Goal: Transaction & Acquisition: Book appointment/travel/reservation

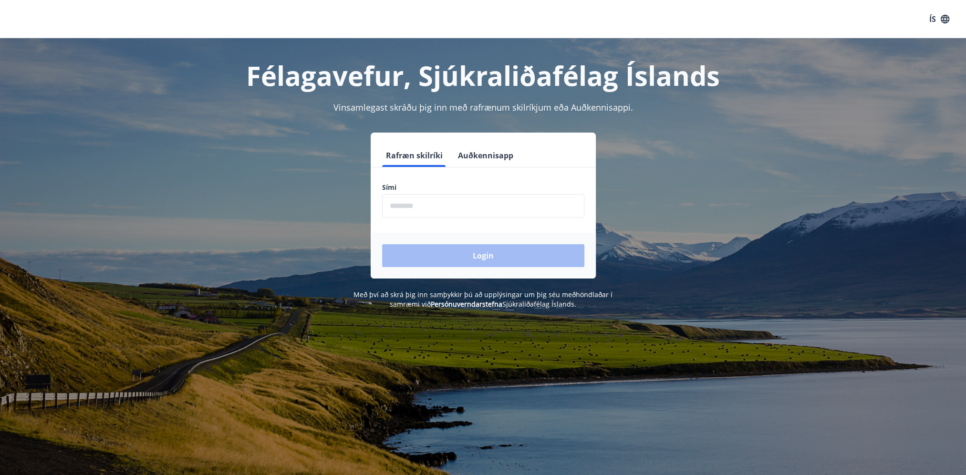
click at [447, 207] on input "phone" at bounding box center [483, 205] width 202 height 23
type input "********"
click at [504, 252] on button "Login" at bounding box center [483, 255] width 202 height 23
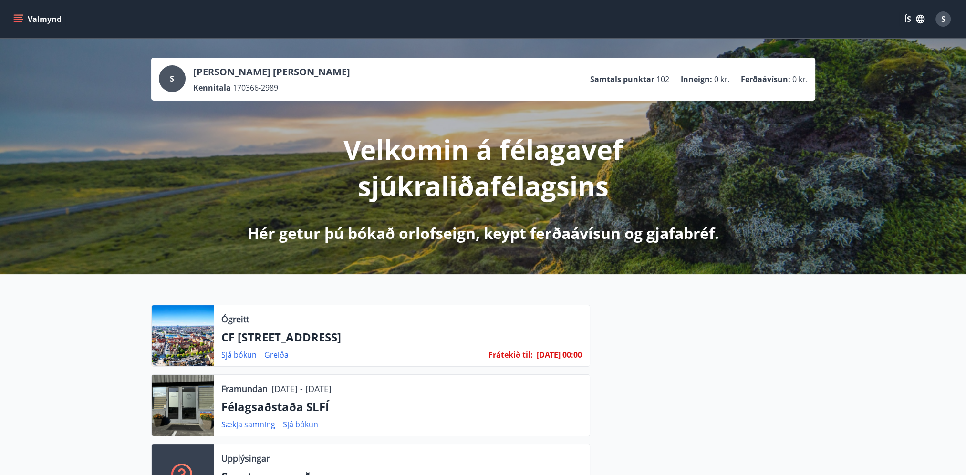
click at [181, 405] on div at bounding box center [183, 405] width 62 height 61
click at [21, 16] on icon "menu" at bounding box center [18, 19] width 10 height 10
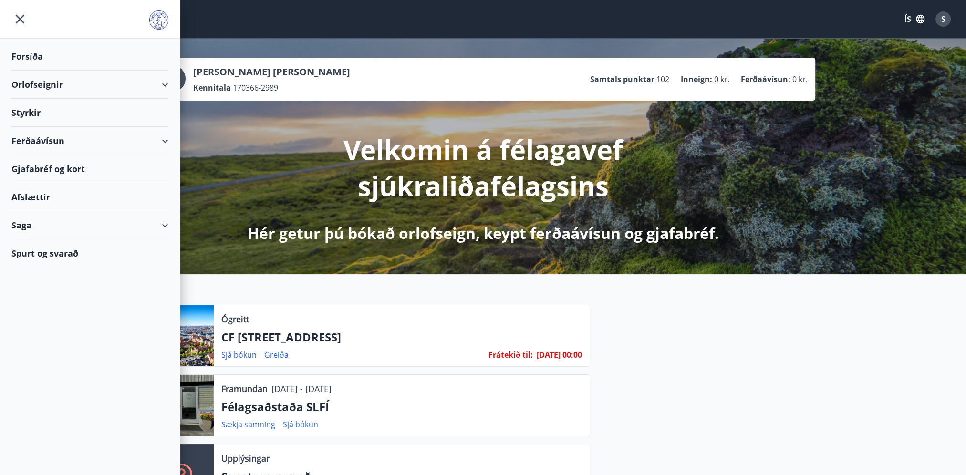
click at [36, 80] on div "Orlofseignir" at bounding box center [89, 85] width 157 height 28
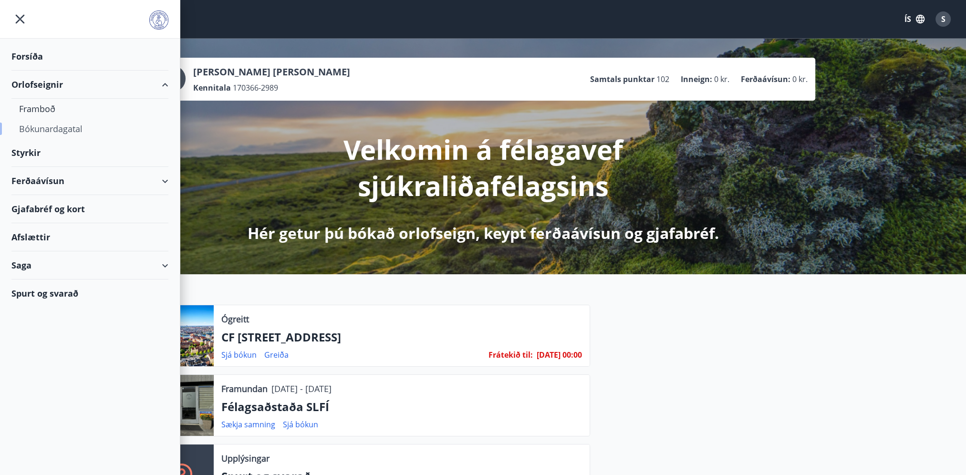
click at [60, 125] on div "Bókunardagatal" at bounding box center [90, 129] width 142 height 20
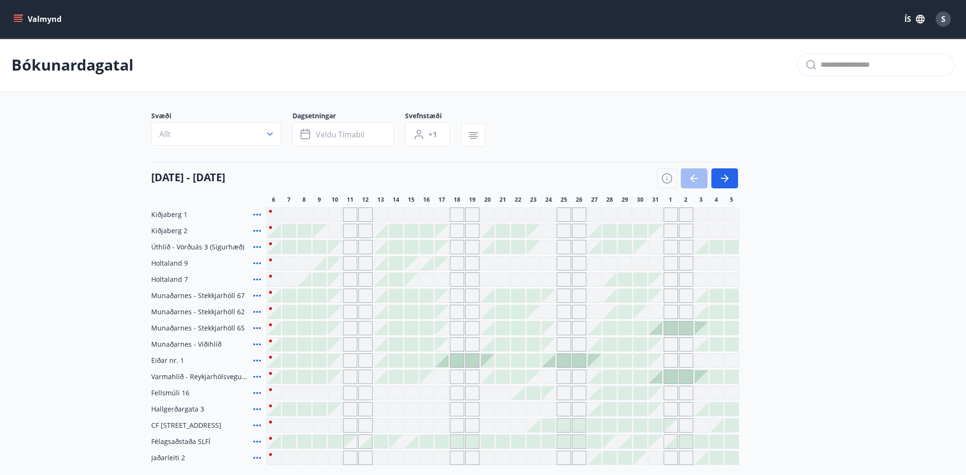
click at [257, 441] on icon at bounding box center [257, 441] width 11 height 11
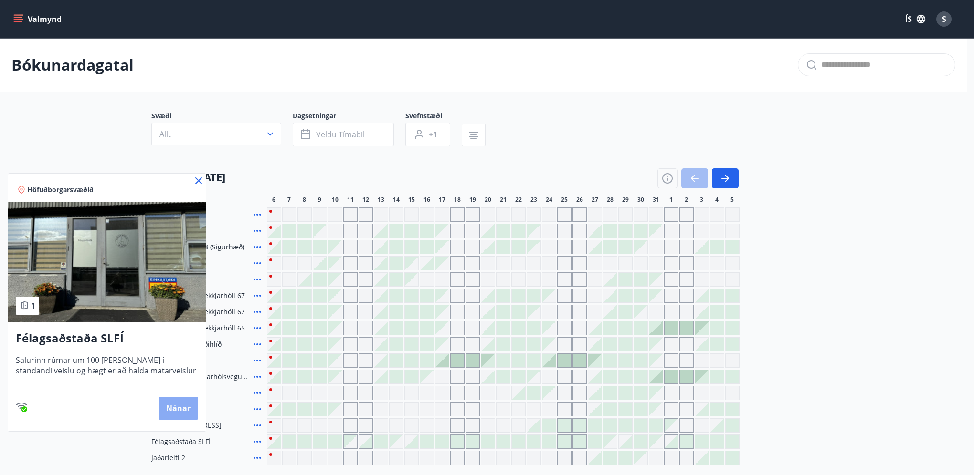
click at [178, 410] on button "Nánar" at bounding box center [178, 408] width 40 height 23
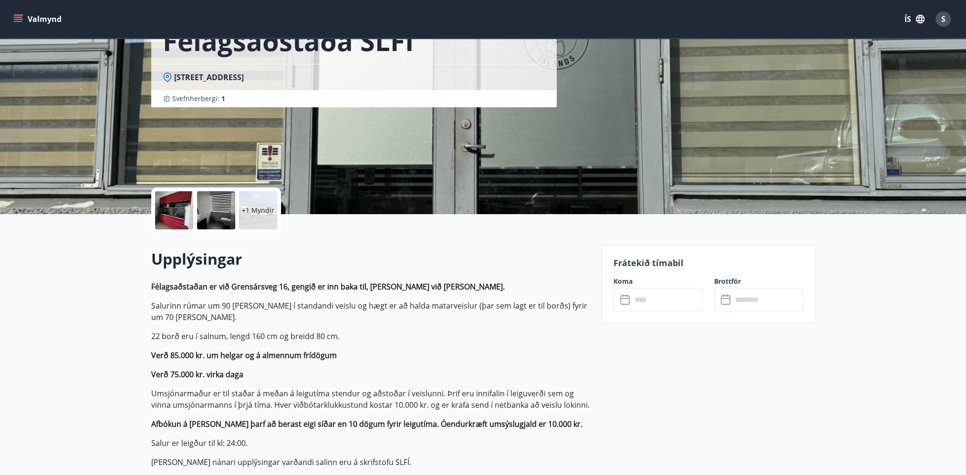
scroll to position [95, 0]
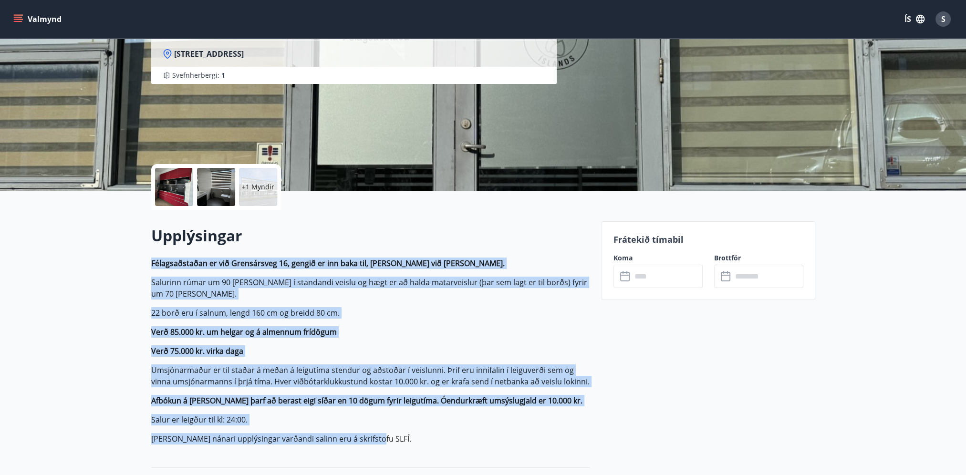
drag, startPoint x: 147, startPoint y: 262, endPoint x: 497, endPoint y: 433, distance: 389.8
copy p "Félagsaðstaðan er við Grensársveg 16, gengið er inn baka til, [PERSON_NAME] við…"
